Goal: Transaction & Acquisition: Purchase product/service

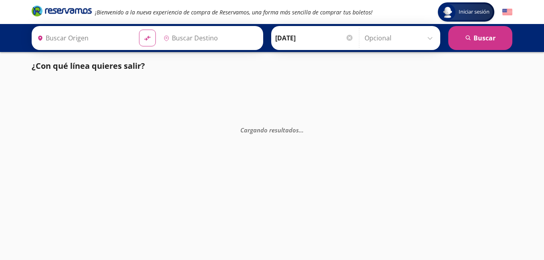
type input "[GEOGRAPHIC_DATA], [GEOGRAPHIC_DATA]"
type input "Toluca, [GEOGRAPHIC_DATA]"
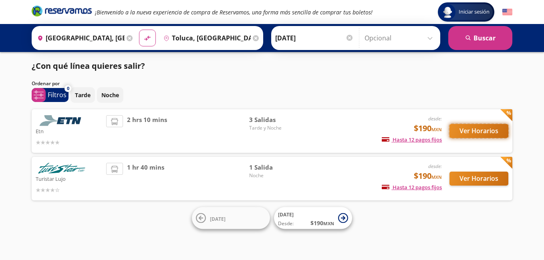
click at [463, 133] on button "Ver Horarios" at bounding box center [478, 131] width 59 height 14
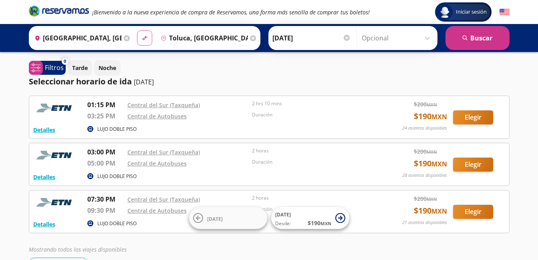
click at [148, 38] on button "material-symbols:compare-arrows-rounded" at bounding box center [144, 37] width 15 height 15
type input "Toluca, [GEOGRAPHIC_DATA]"
type input "[GEOGRAPHIC_DATA], [GEOGRAPHIC_DATA]"
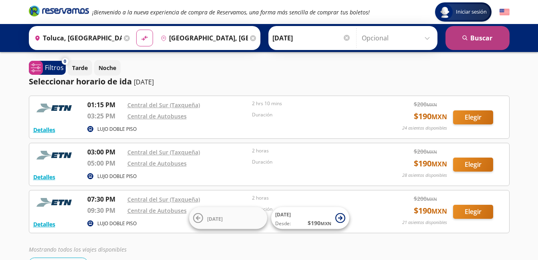
click at [474, 39] on button "search [GEOGRAPHIC_DATA]" at bounding box center [477, 38] width 64 height 24
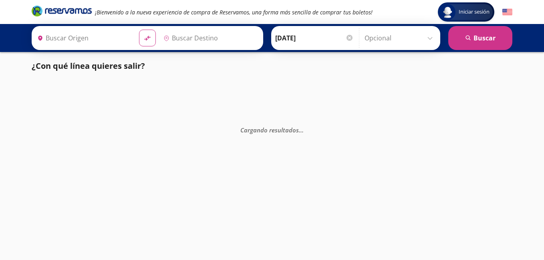
type input "Toluca, [GEOGRAPHIC_DATA]"
type input "[GEOGRAPHIC_DATA], [GEOGRAPHIC_DATA]"
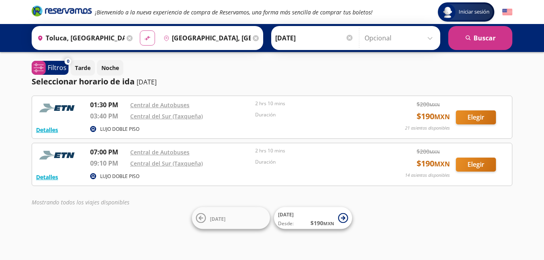
click at [147, 37] on icon at bounding box center [148, 38] width 6 height 4
type input "[GEOGRAPHIC_DATA], [GEOGRAPHIC_DATA]"
type input "Toluca, [GEOGRAPHIC_DATA]"
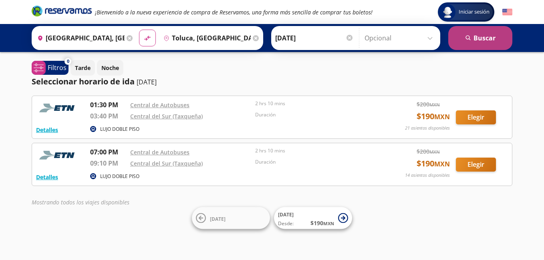
click at [468, 47] on button "search [GEOGRAPHIC_DATA]" at bounding box center [480, 38] width 64 height 24
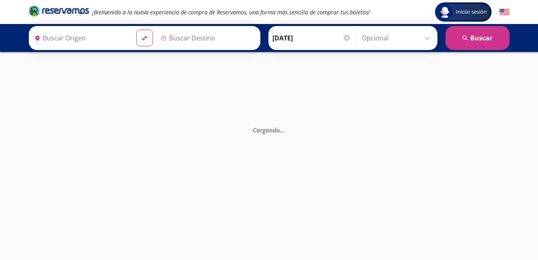
type input "[GEOGRAPHIC_DATA], [GEOGRAPHIC_DATA]"
type input "Toluca, [GEOGRAPHIC_DATA]"
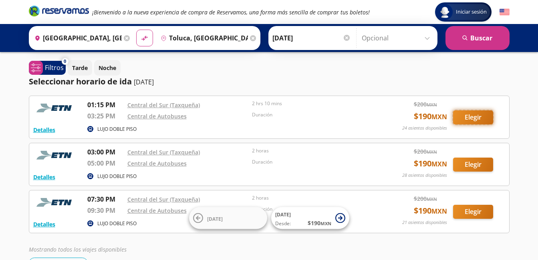
click at [469, 118] on button "Elegir" at bounding box center [473, 117] width 40 height 14
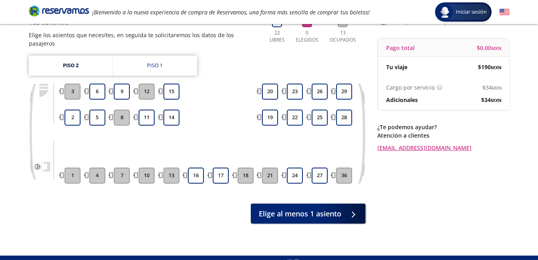
scroll to position [68, 0]
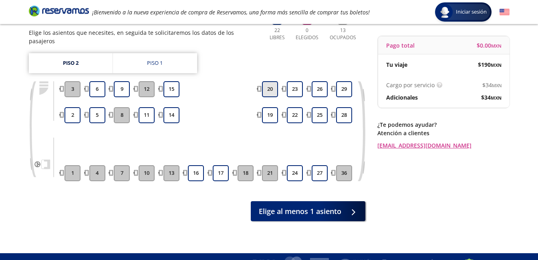
click at [272, 81] on button "20" at bounding box center [270, 89] width 16 height 16
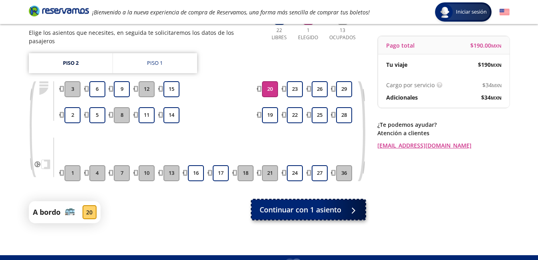
click at [316, 209] on button "Continuar con 1 asiento" at bounding box center [308, 210] width 114 height 20
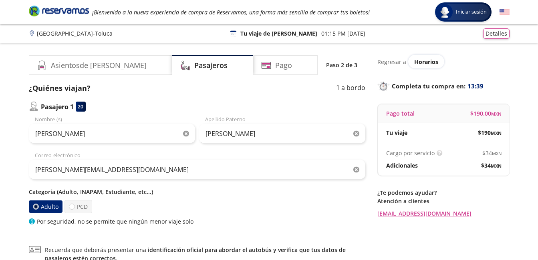
scroll to position [111, 0]
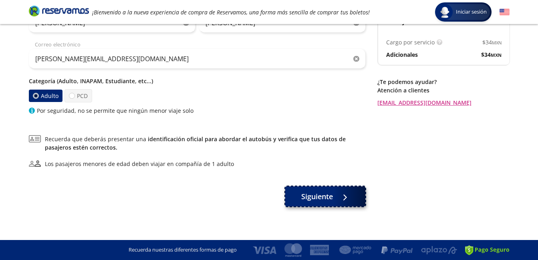
click at [317, 202] on button "Siguiente" at bounding box center [325, 197] width 80 height 20
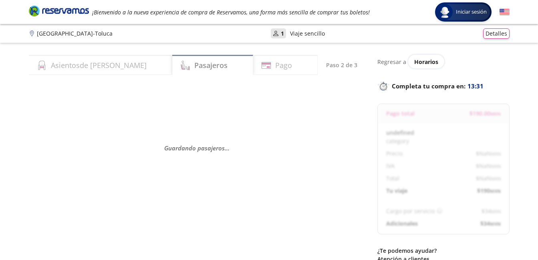
select select "MX"
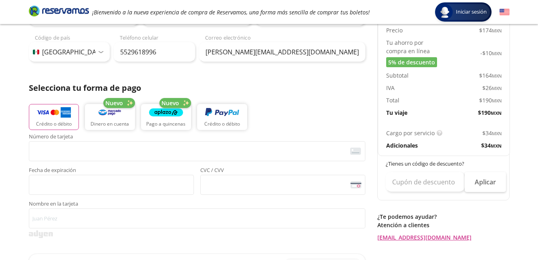
scroll to position [104, 0]
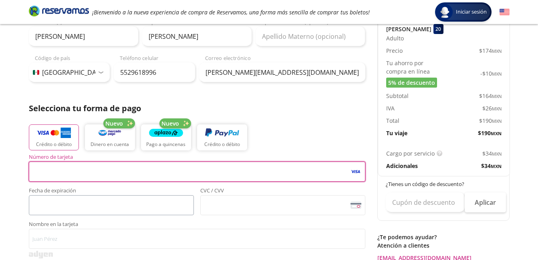
click at [71, 197] on span "<p>Your browser does not support iframes.</p>" at bounding box center [111, 205] width 165 height 20
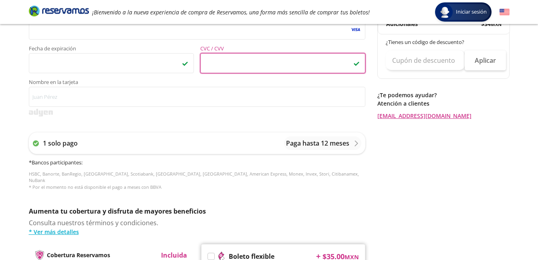
scroll to position [246, 0]
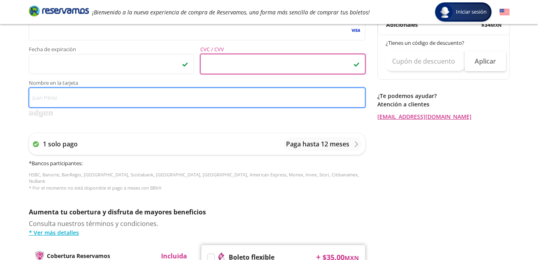
click at [140, 97] on input "Nombre en la tarjeta" at bounding box center [197, 98] width 336 height 20
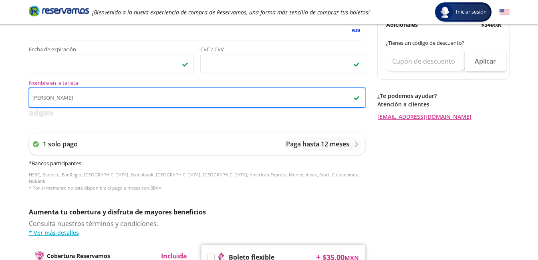
type input "[PERSON_NAME]"
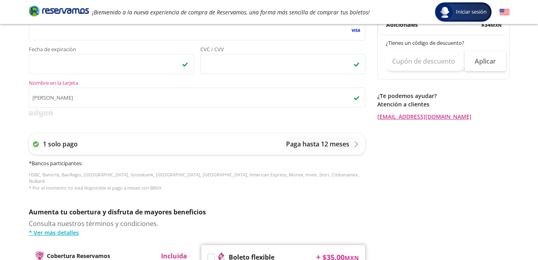
click at [356, 98] on img at bounding box center [356, 97] width 6 height 6
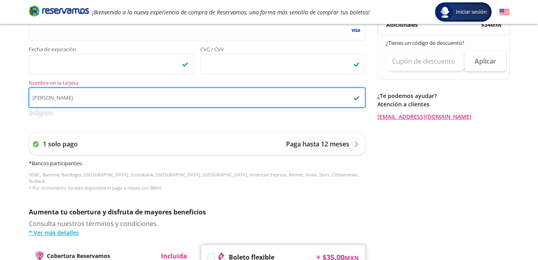
click at [356, 98] on input "[PERSON_NAME]" at bounding box center [197, 98] width 336 height 20
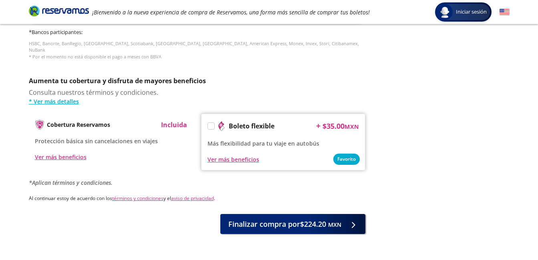
scroll to position [397, 0]
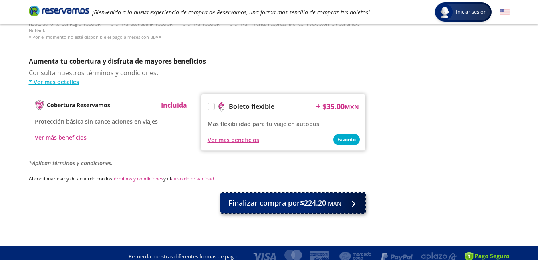
click at [344, 203] on button "Finalizar compra por $224.20 MXN" at bounding box center [292, 203] width 145 height 20
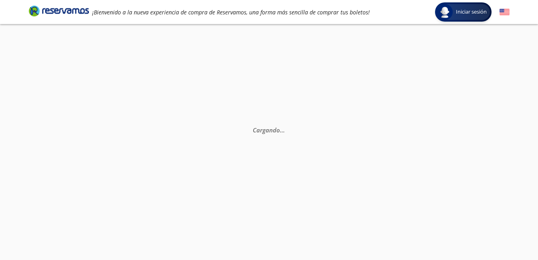
scroll to position [0, 0]
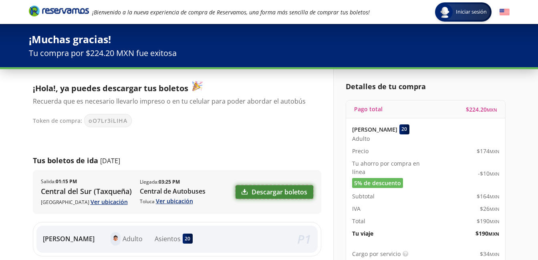
click at [283, 189] on link "Descargar boletos" at bounding box center [274, 192] width 78 height 14
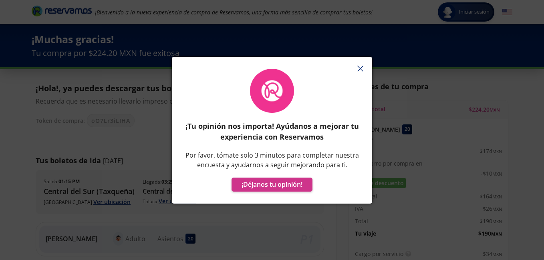
click at [360, 67] on icon "button" at bounding box center [360, 69] width 6 height 6
